Goal: Task Accomplishment & Management: Manage account settings

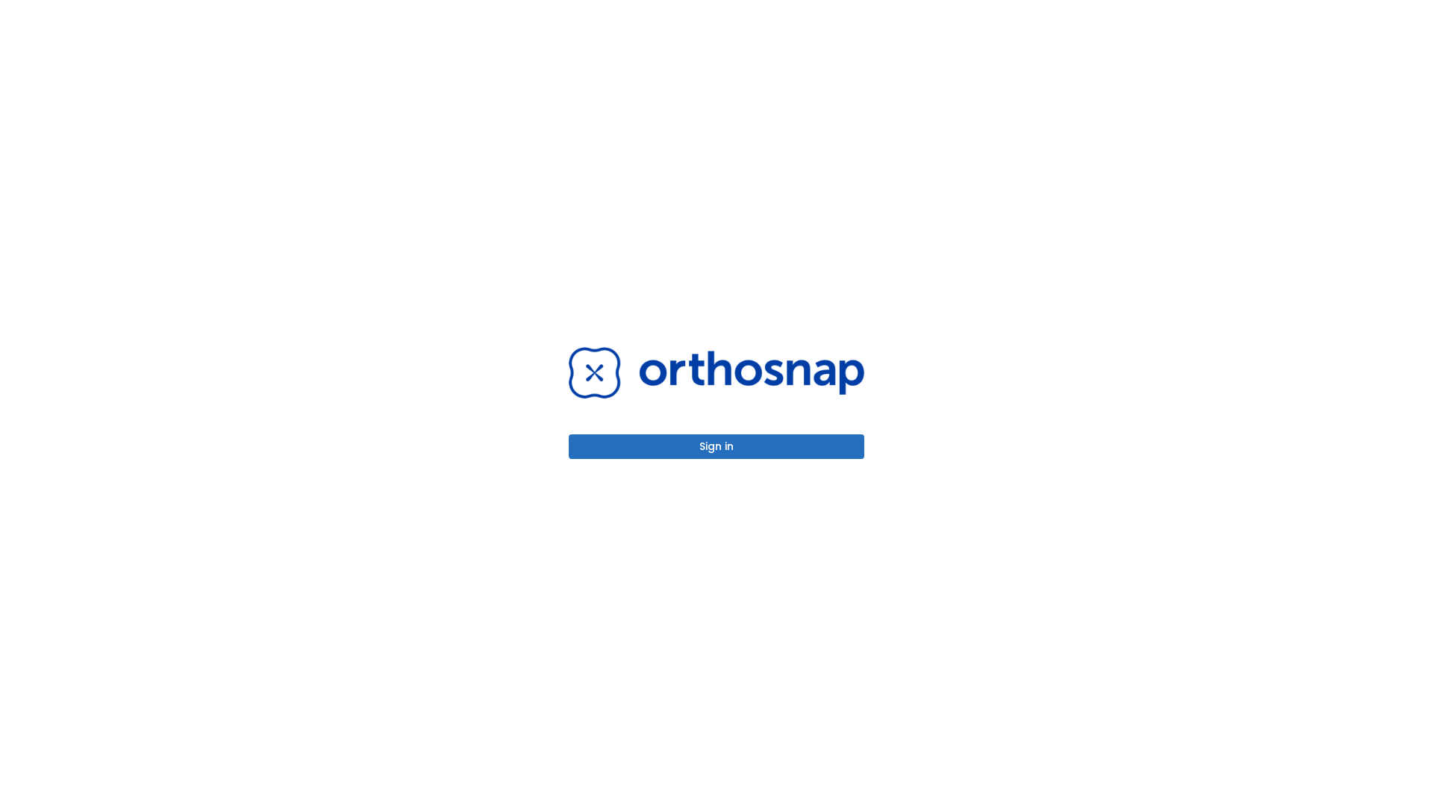
click at [717, 446] on button "Sign in" at bounding box center [717, 446] width 296 height 25
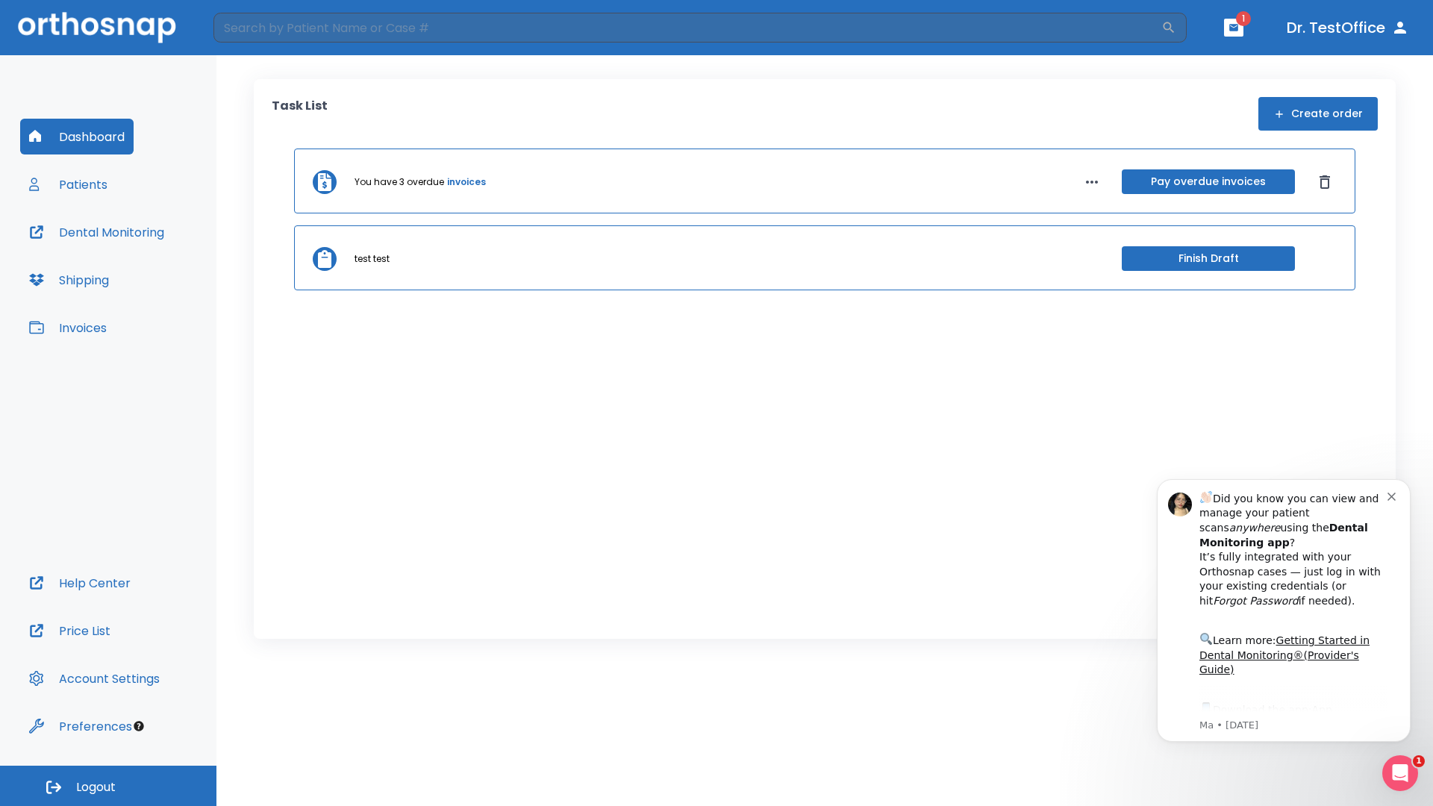
click at [108, 786] on span "Logout" at bounding box center [96, 787] width 40 height 16
